Goal: Information Seeking & Learning: Get advice/opinions

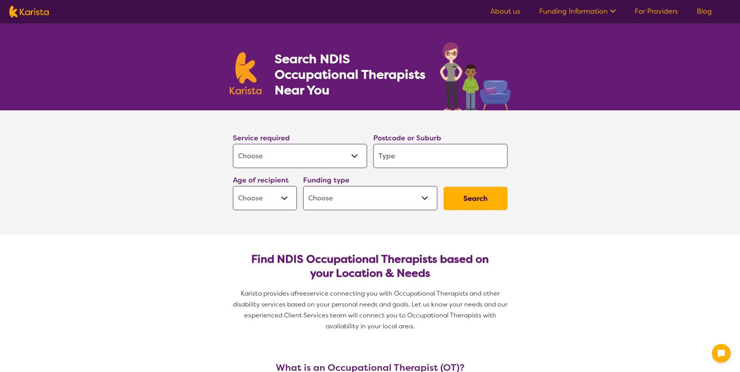
select select "[MEDICAL_DATA]"
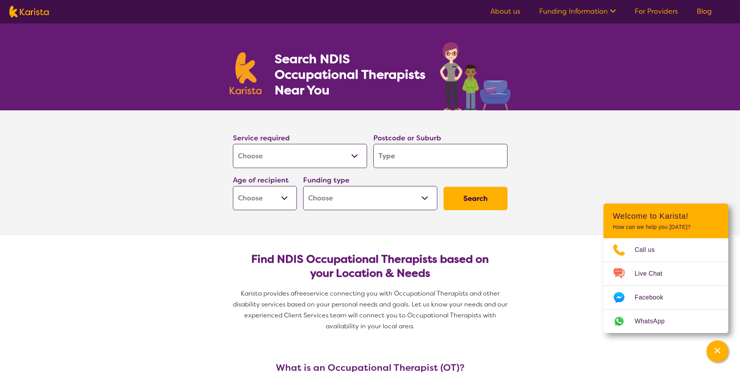
click at [376, 154] on input "search" at bounding box center [440, 156] width 134 height 24
type input "4"
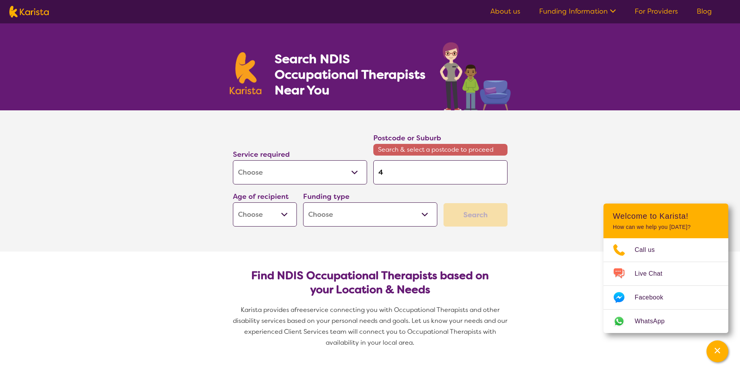
type input "42"
type input "420"
type input "4207"
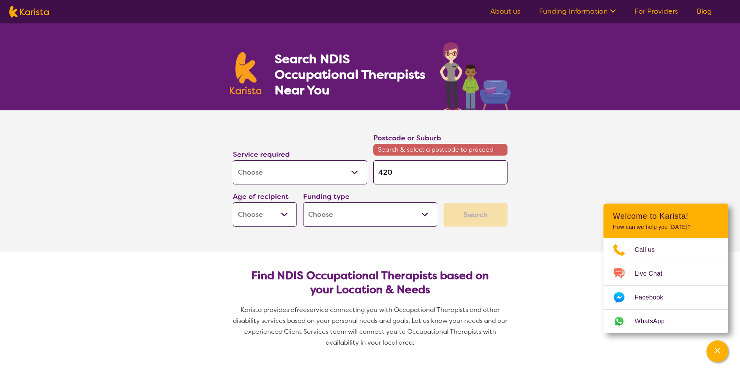
type input "4207"
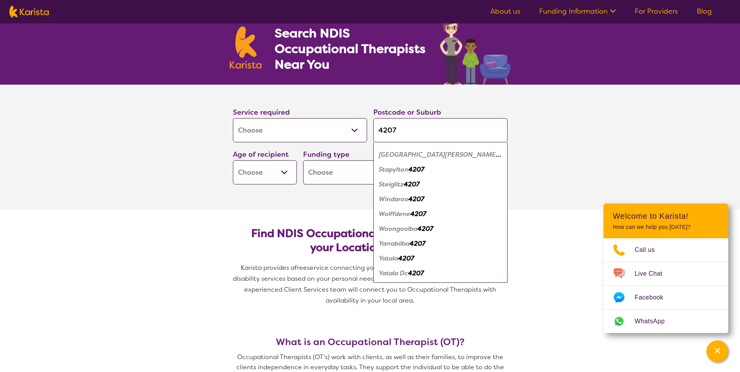
scroll to position [39, 0]
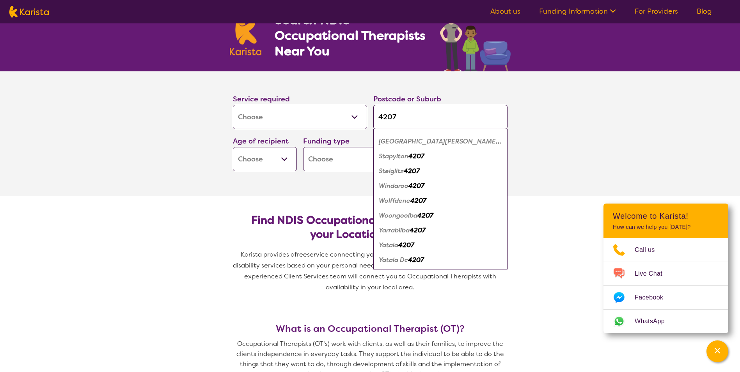
type input "4207"
click at [424, 143] on em "[GEOGRAPHIC_DATA][PERSON_NAME]" at bounding box center [440, 141] width 122 height 8
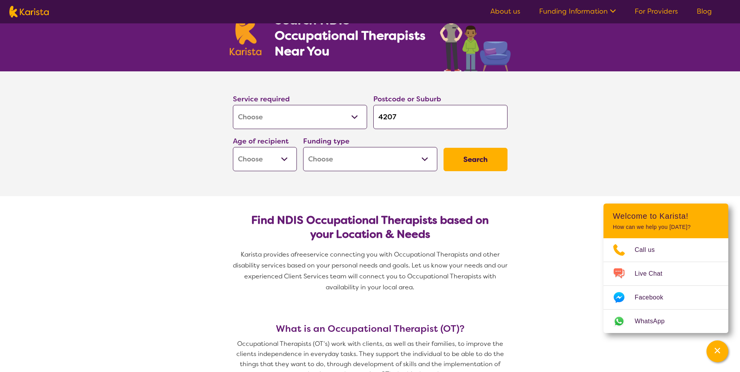
click at [286, 161] on select "Early Childhood - 0 to 9 Child - 10 to 11 Adolescent - 12 to 17 Adult - 18 to 6…" at bounding box center [265, 159] width 64 height 24
select select "EC"
click at [233, 147] on select "Early Childhood - 0 to 9 Child - 10 to 11 Adolescent - 12 to 17 Adult - 18 to 6…" at bounding box center [265, 159] width 64 height 24
select select "EC"
click at [284, 158] on select "Early Childhood - 0 to 9 Child - 10 to 11 Adolescent - 12 to 17 Adult - 18 to 6…" at bounding box center [265, 159] width 64 height 24
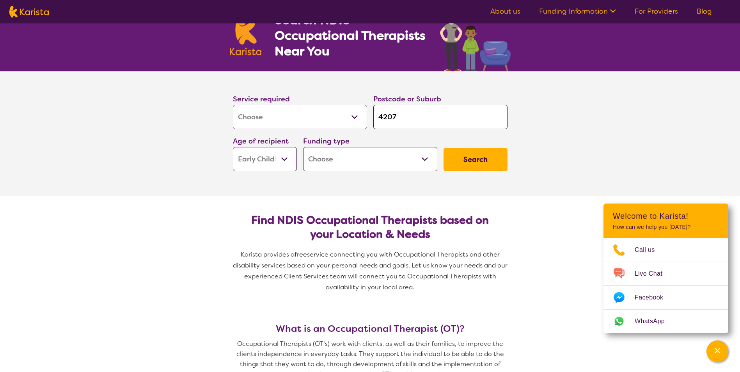
click at [233, 147] on select "Early Childhood - 0 to 9 Child - 10 to 11 Adolescent - 12 to 17 Adult - 18 to 6…" at bounding box center [265, 159] width 64 height 24
click at [420, 148] on select "Home Care Package (HCP) National Disability Insurance Scheme (NDIS) I don't know" at bounding box center [370, 159] width 134 height 24
select select "i-don-t-know"
click at [303, 147] on select "Home Care Package (HCP) National Disability Insurance Scheme (NDIS) I don't know" at bounding box center [370, 159] width 134 height 24
select select "i-don-t-know"
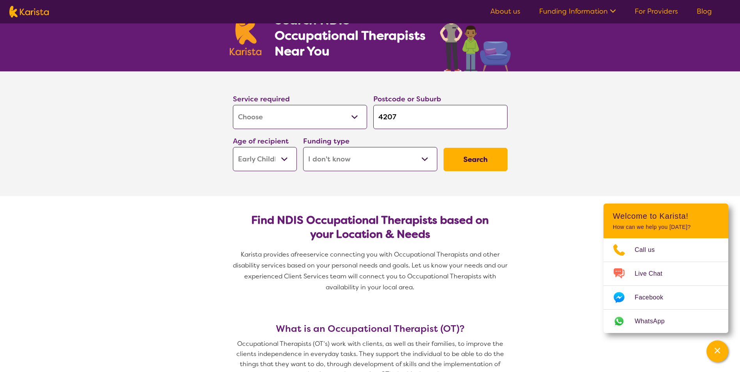
click at [480, 160] on button "Search" at bounding box center [475, 159] width 64 height 23
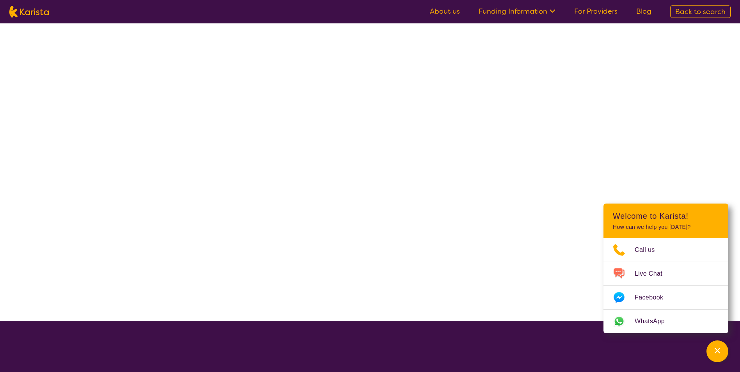
select select "[MEDICAL_DATA]"
select select "EC"
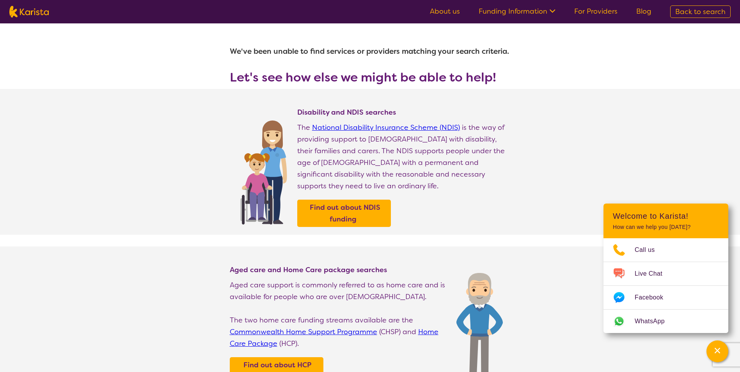
click at [462, 49] on h1 "We've been unable to find services or providers matching your search criteria." at bounding box center [370, 51] width 281 height 19
